Goal: Task Accomplishment & Management: Use online tool/utility

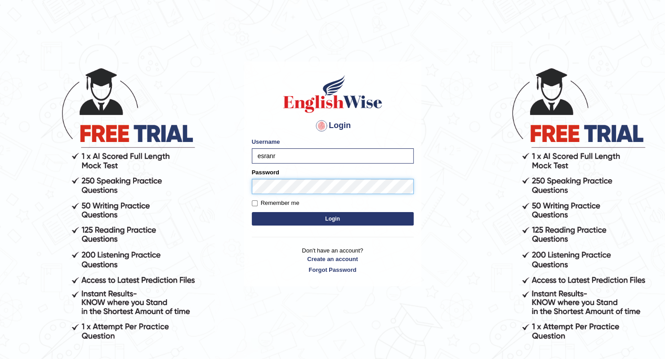
click at [252, 212] on button "Login" at bounding box center [333, 218] width 162 height 13
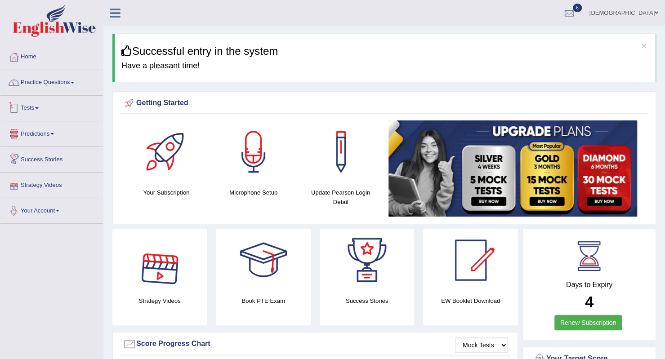
click at [40, 111] on link "Tests" at bounding box center [51, 107] width 102 height 22
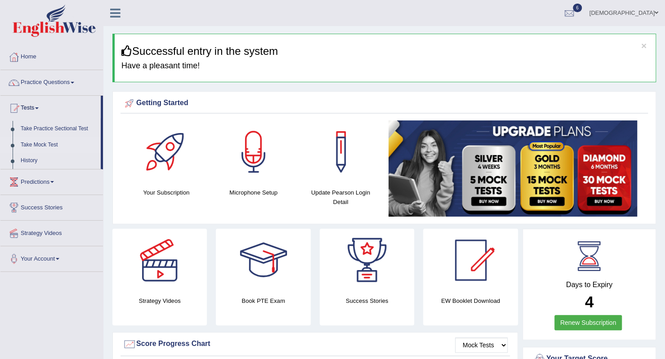
click at [37, 144] on link "Take Mock Test" at bounding box center [59, 145] width 84 height 16
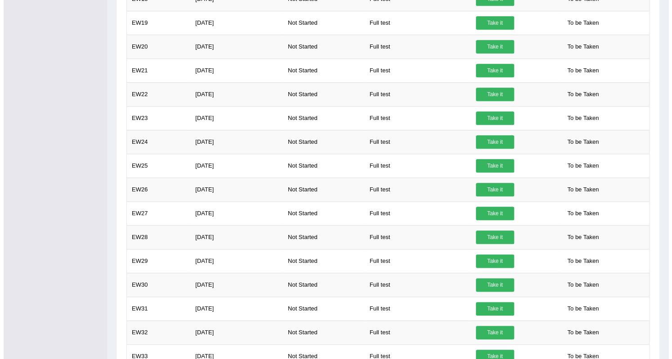
scroll to position [591, 0]
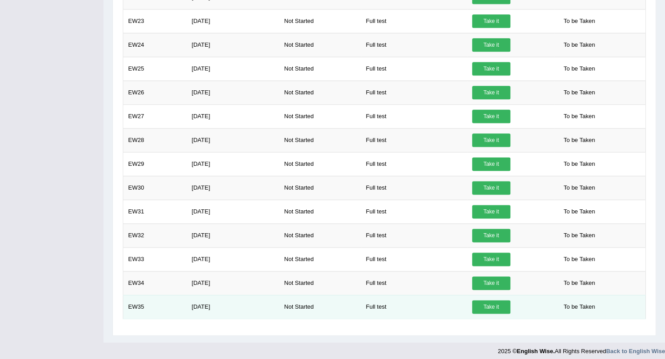
click at [494, 302] on link "Take it" at bounding box center [491, 306] width 38 height 13
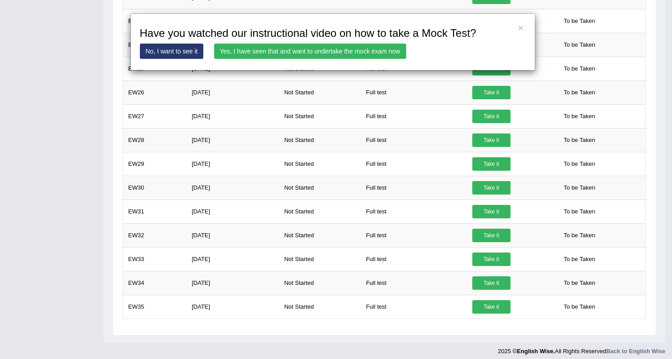
click at [298, 50] on link "Yes, I have seen that and want to undertake the mock exam now" at bounding box center [310, 51] width 192 height 15
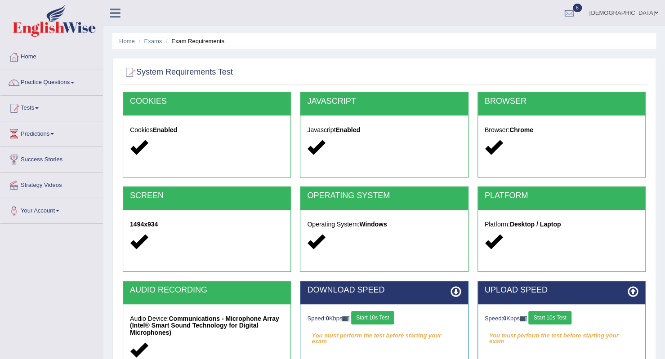
scroll to position [45, 0]
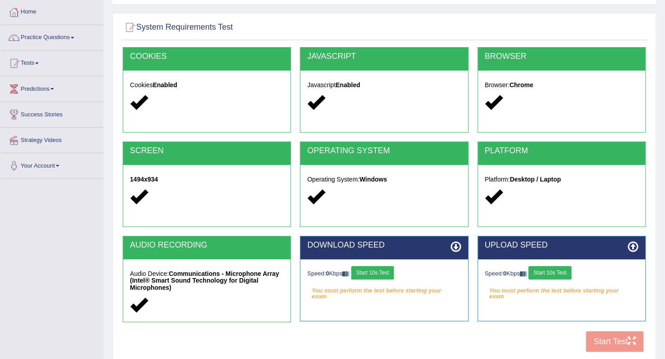
click at [549, 344] on div "COOKIES Cookies Enabled JAVASCRIPT Javascript Enabled BROWSER Browser: Chrome S…" at bounding box center [383, 202] width 527 height 310
click at [361, 269] on button "Start 10s Test" at bounding box center [372, 272] width 43 height 13
click at [545, 273] on button "Start 10s Test" at bounding box center [549, 272] width 43 height 13
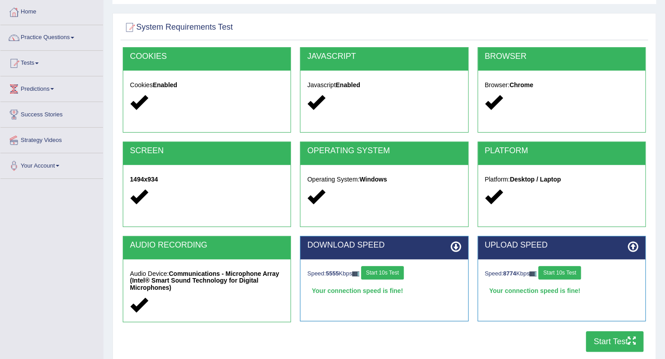
click at [614, 340] on button "Start Test" at bounding box center [615, 341] width 58 height 21
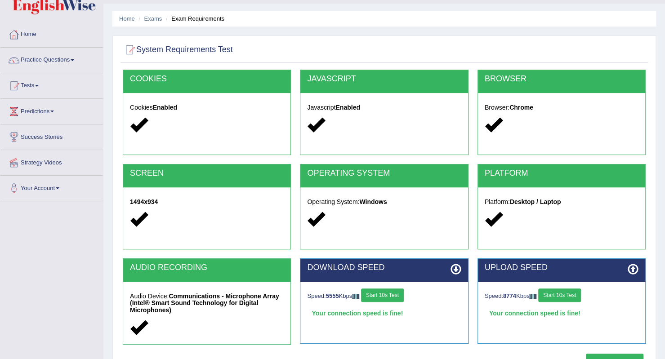
scroll to position [0, 0]
